Goal: Find specific page/section: Find specific page/section

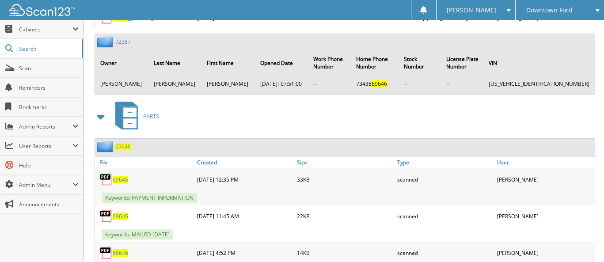
click at [553, 12] on span "Downtown Ford" at bounding box center [550, 10] width 46 height 5
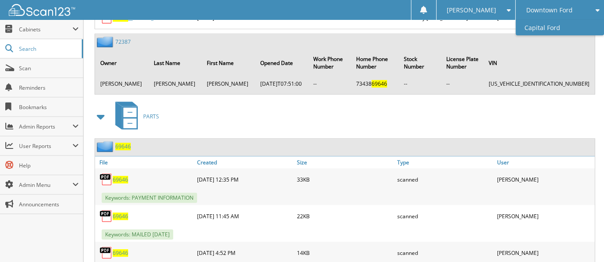
click at [547, 28] on link "Capital Ford" at bounding box center [560, 27] width 88 height 15
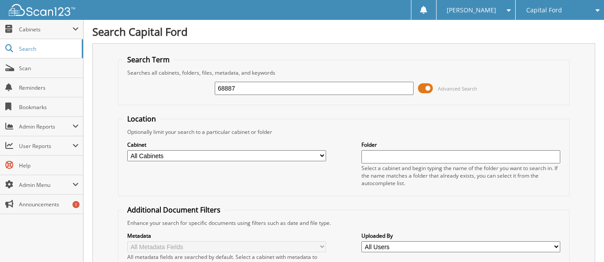
type input "68887"
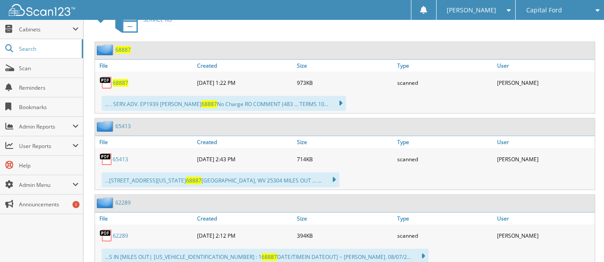
scroll to position [427, 0]
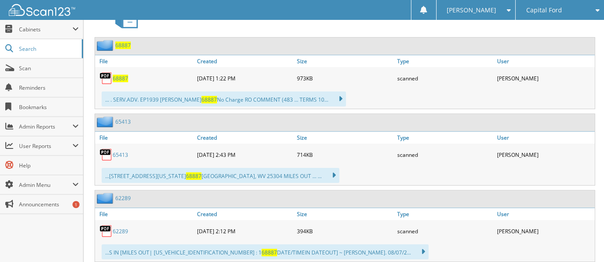
click at [550, 10] on span "Capital Ford" at bounding box center [545, 10] width 36 height 5
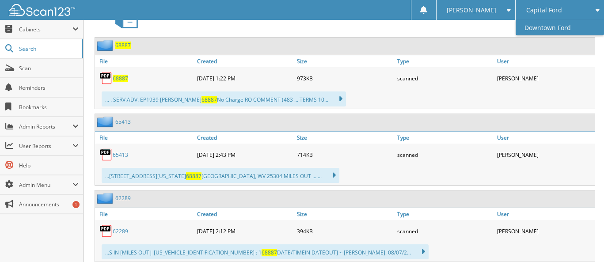
click at [549, 27] on link "Downtown Ford" at bounding box center [560, 27] width 88 height 15
